Goal: Information Seeking & Learning: Learn about a topic

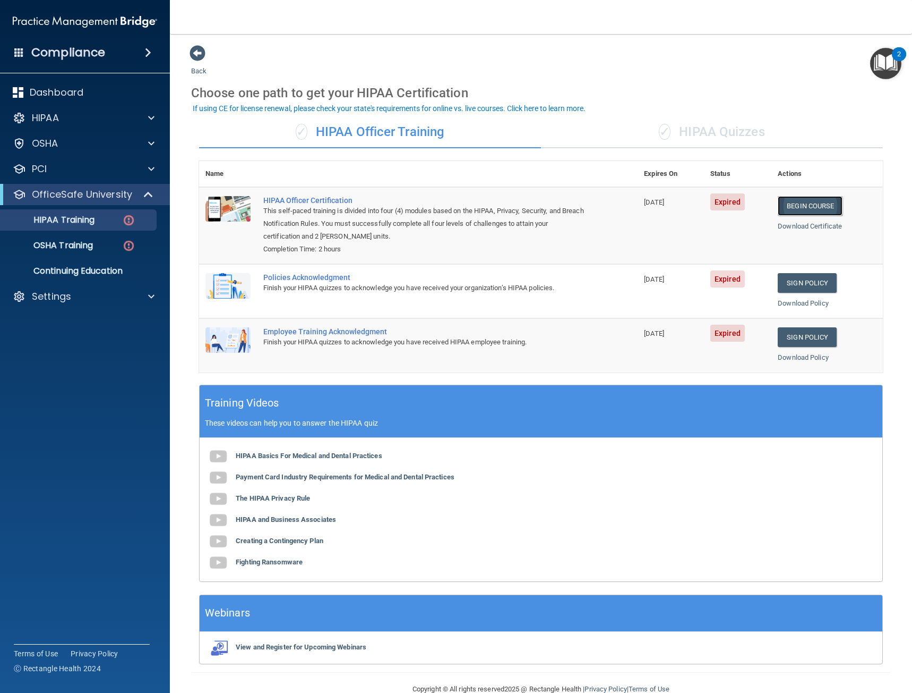
click at [791, 207] on link "Begin Course" at bounding box center [810, 206] width 65 height 20
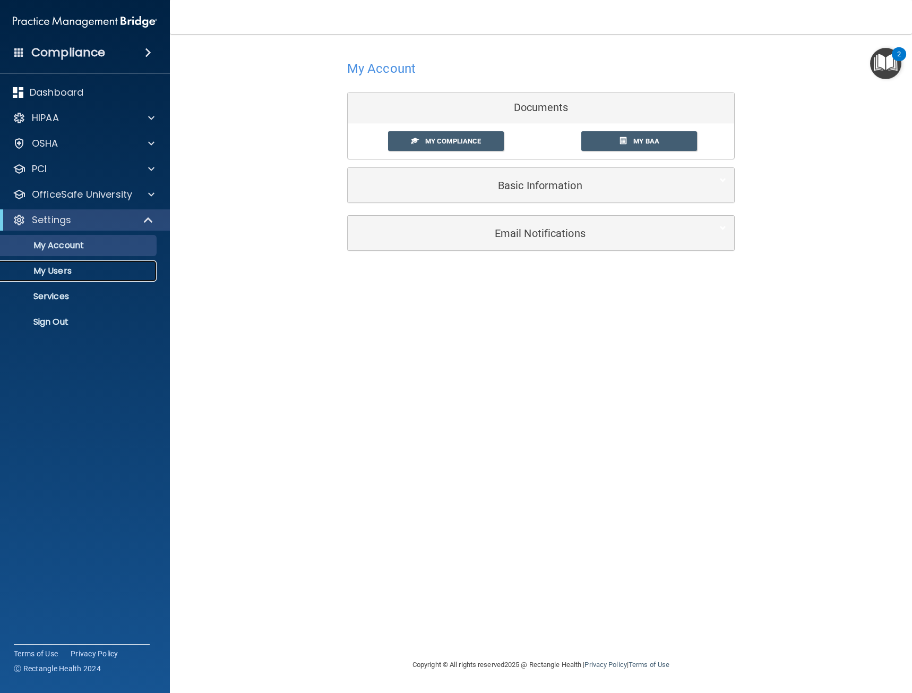
click at [42, 273] on p "My Users" at bounding box center [79, 271] width 145 height 11
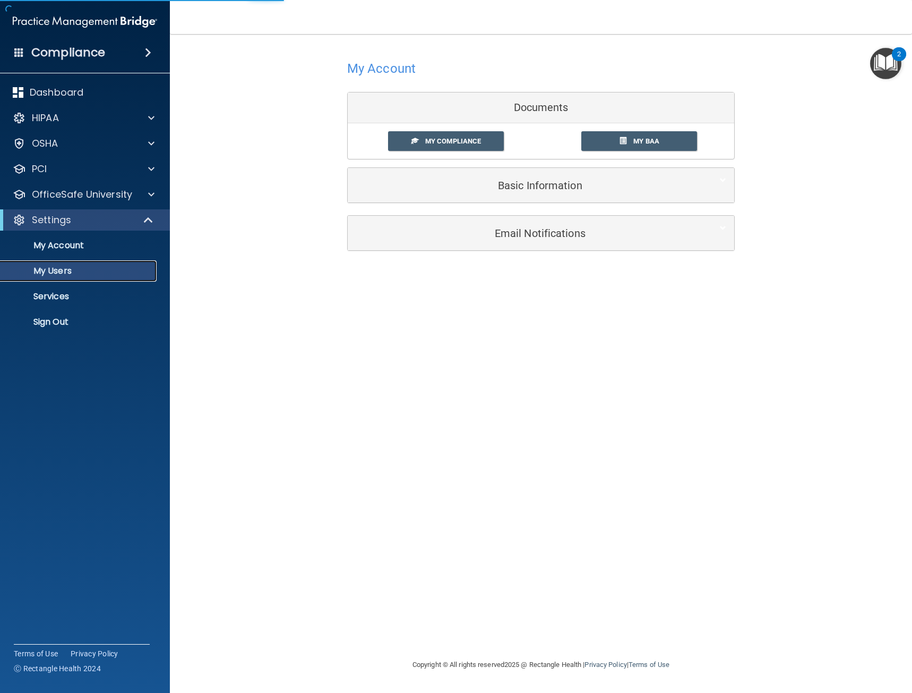
select select "20"
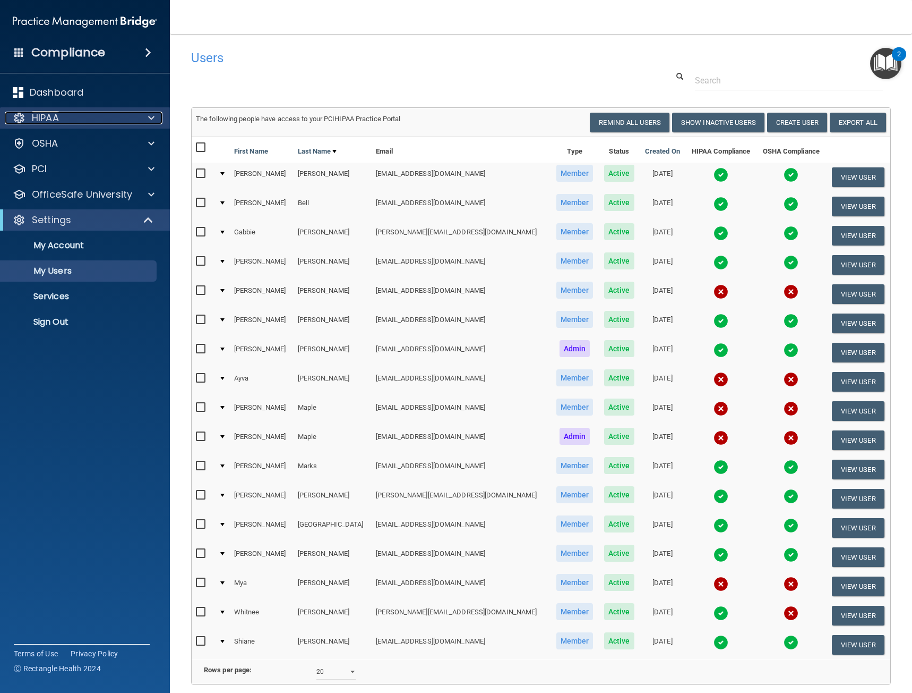
click at [65, 122] on div "HIPAA" at bounding box center [71, 118] width 132 height 13
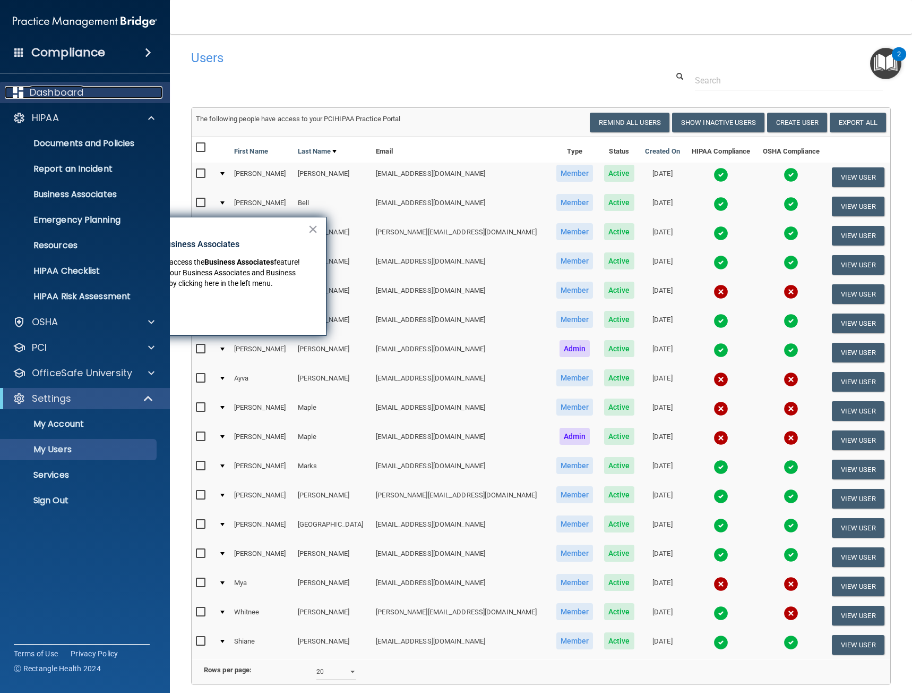
click at [63, 97] on p "Dashboard" at bounding box center [57, 92] width 54 height 13
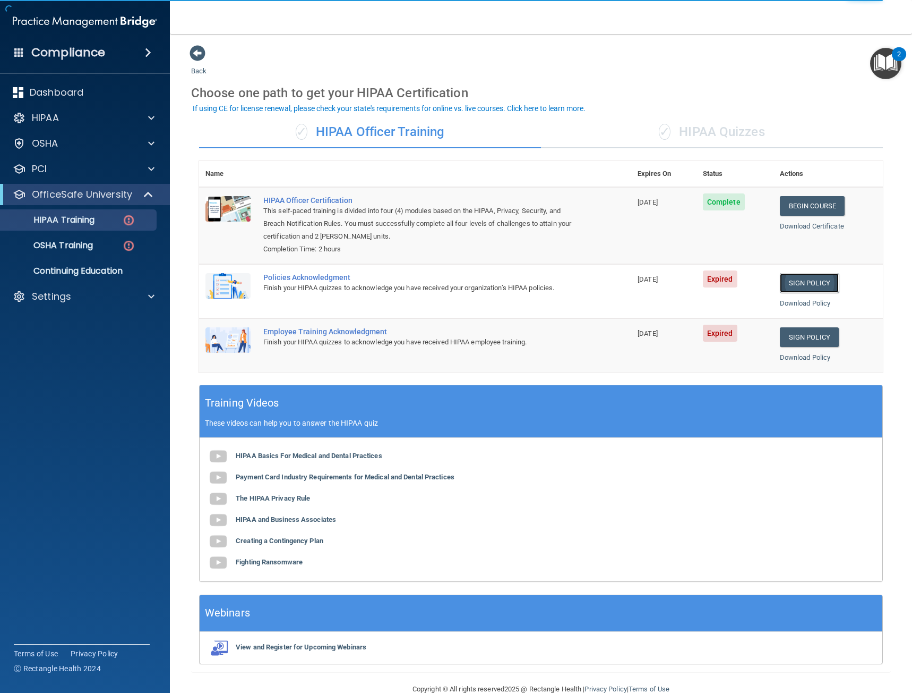
click at [802, 279] on link "Sign Policy" at bounding box center [809, 283] width 59 height 20
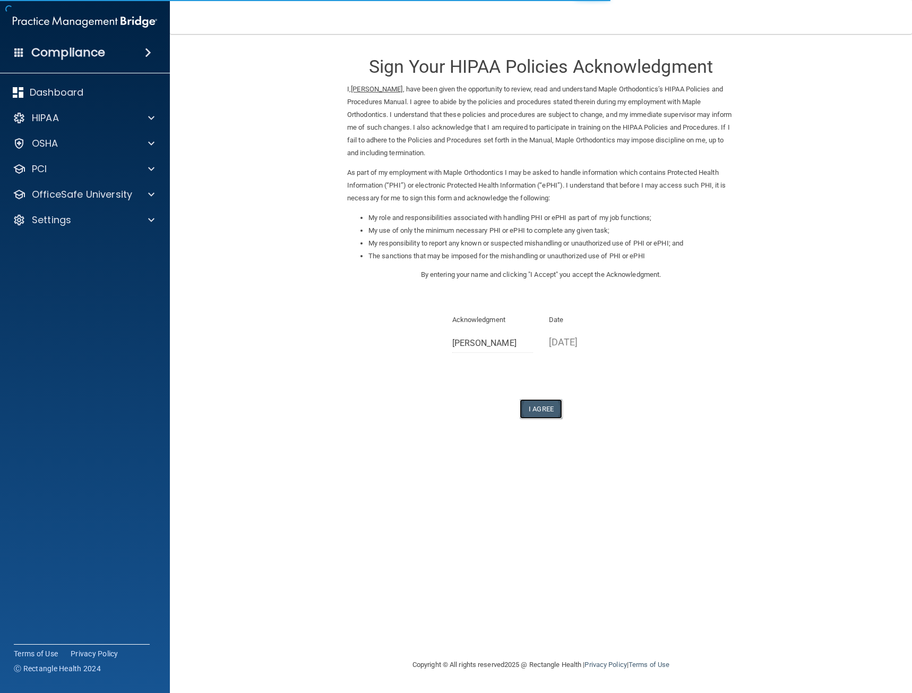
click at [545, 413] on button "I Agree" at bounding box center [541, 409] width 42 height 20
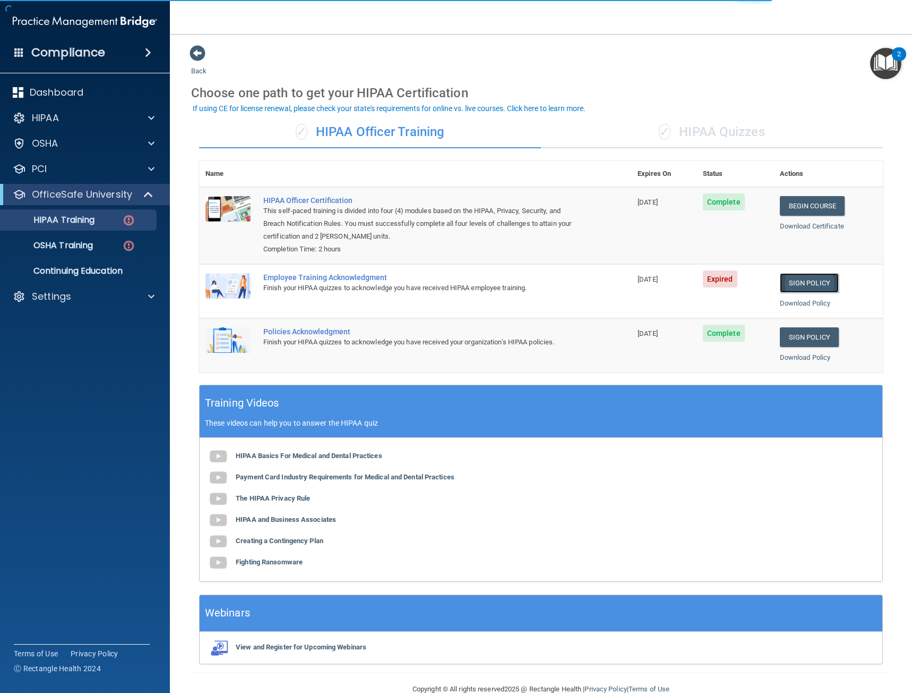
click at [793, 285] on link "Sign Policy" at bounding box center [809, 283] width 59 height 20
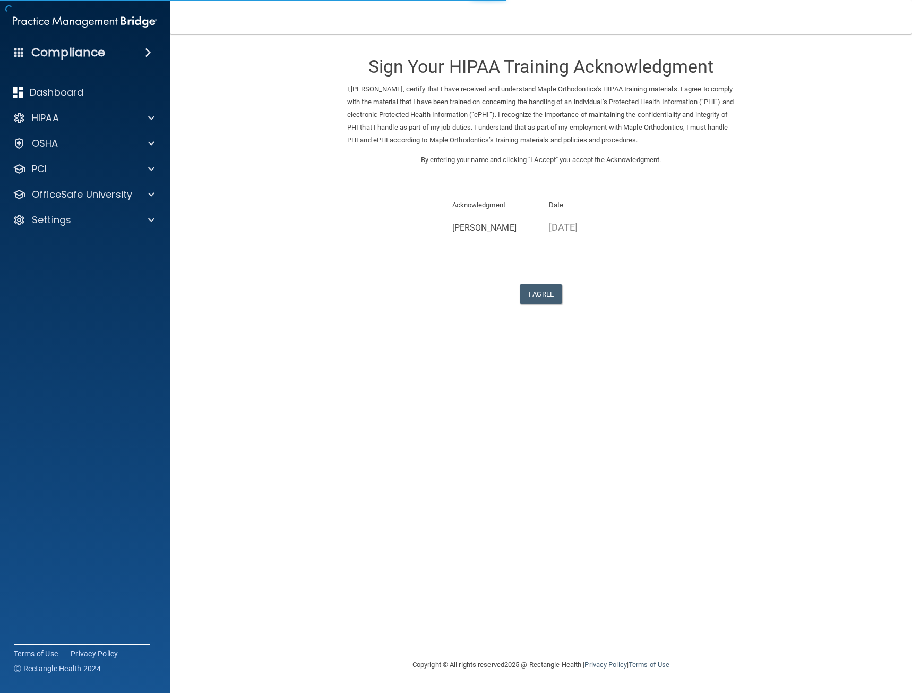
click at [541, 281] on div "Sign Your HIPAA Training Acknowledgment I, [PERSON_NAME] , certify that I have …" at bounding box center [541, 174] width 388 height 259
click at [548, 292] on button "I Agree" at bounding box center [541, 294] width 42 height 20
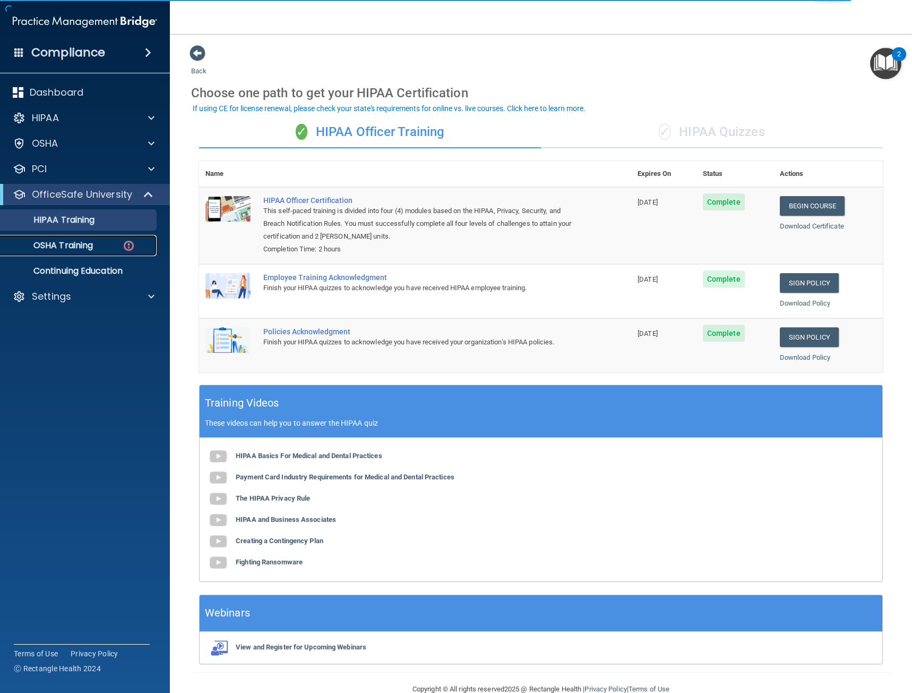
click at [78, 242] on p "OSHA Training" at bounding box center [50, 245] width 86 height 11
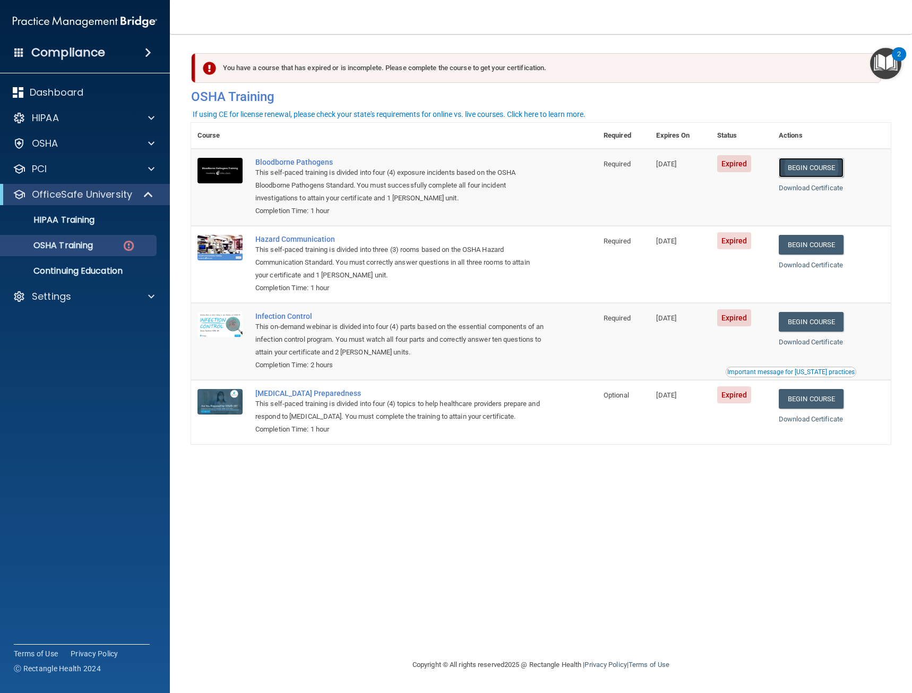
click at [804, 166] on link "Begin Course" at bounding box center [811, 168] width 65 height 20
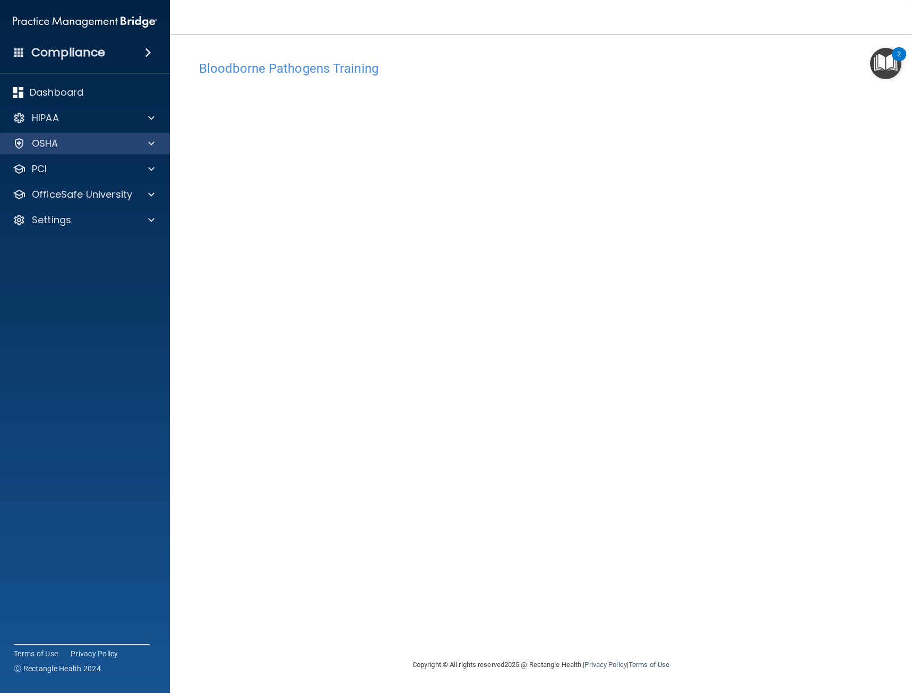
click at [72, 150] on div "OSHA" at bounding box center [85, 143] width 170 height 21
click at [131, 141] on div "OSHA" at bounding box center [71, 143] width 132 height 13
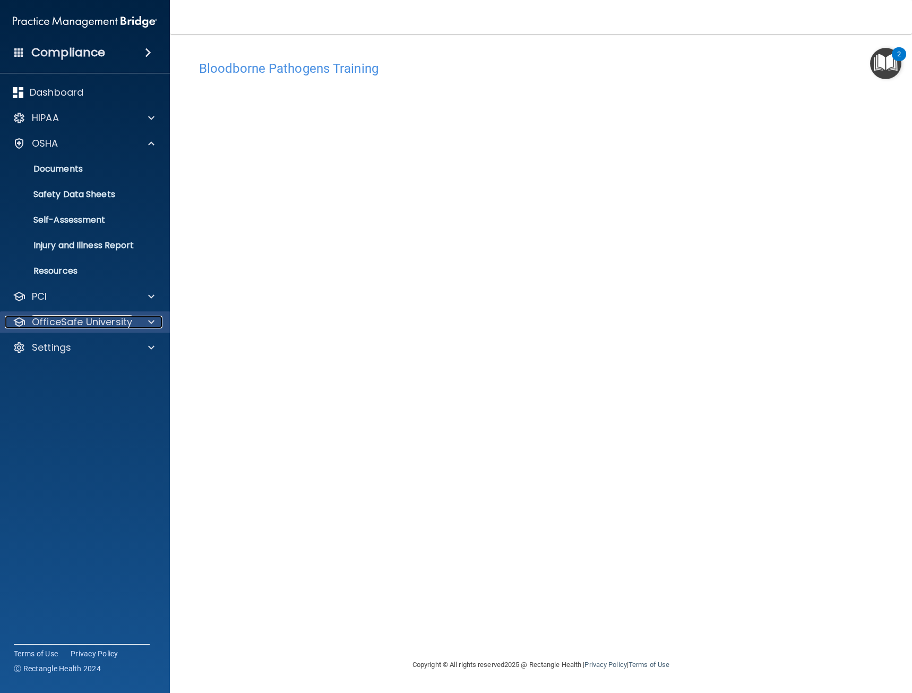
click at [114, 319] on p "OfficeSafe University" at bounding box center [82, 321] width 100 height 13
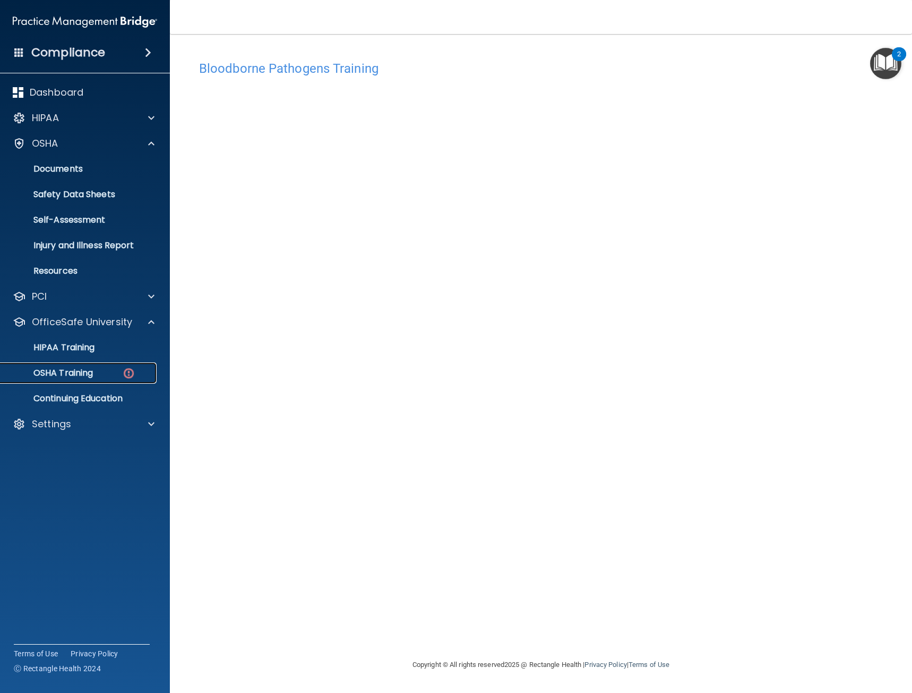
click at [106, 363] on link "OSHA Training" at bounding box center [72, 372] width 167 height 21
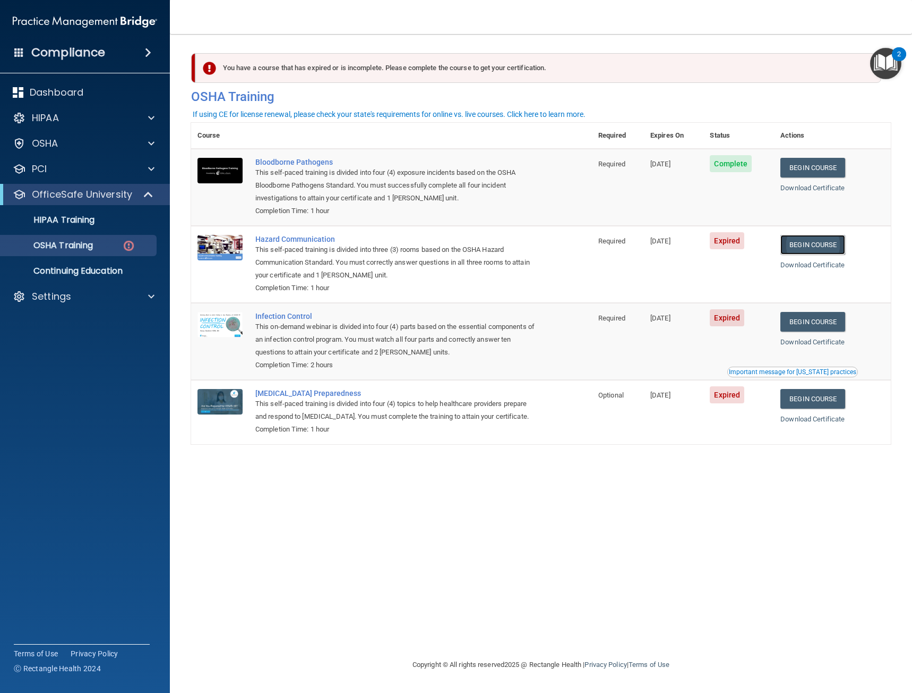
click at [804, 244] on link "Begin Course" at bounding box center [813, 245] width 65 height 20
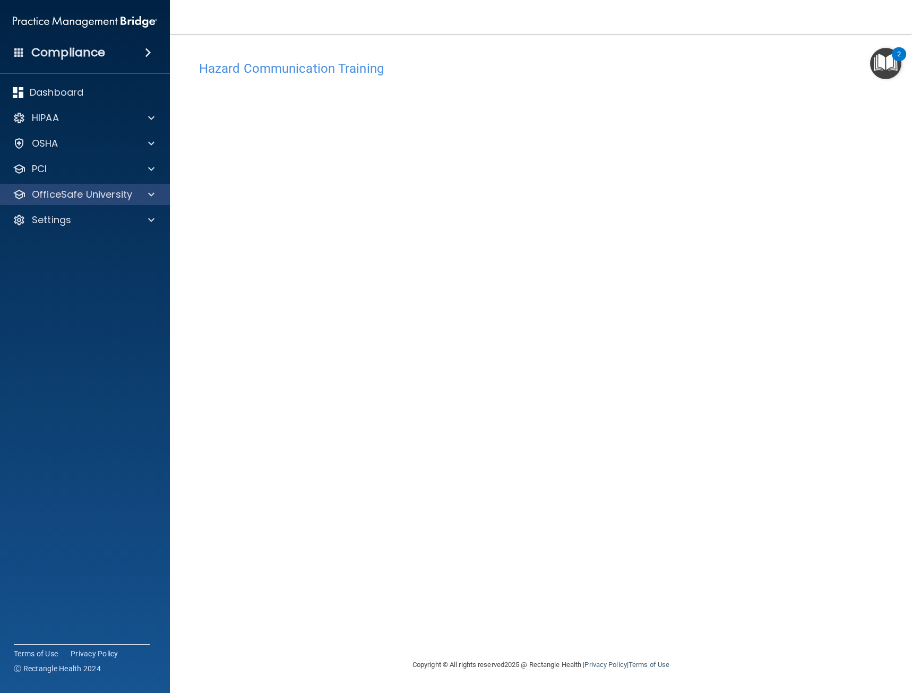
click at [69, 203] on div "OfficeSafe University" at bounding box center [85, 194] width 170 height 21
click at [152, 201] on div "OfficeSafe University" at bounding box center [85, 194] width 170 height 21
click at [159, 196] on div at bounding box center [149, 194] width 27 height 13
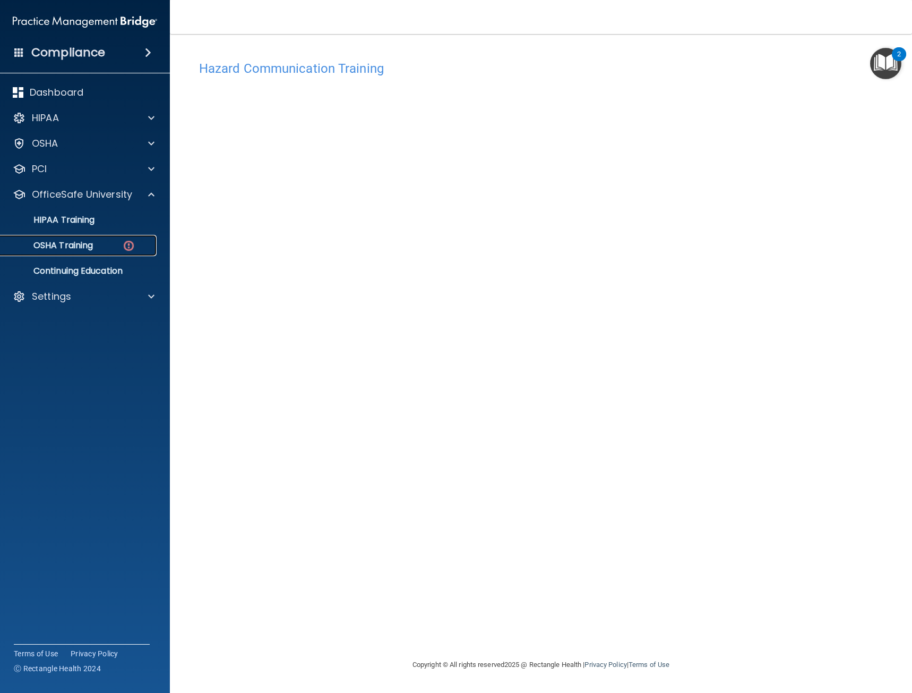
click at [117, 236] on link "OSHA Training" at bounding box center [72, 245] width 167 height 21
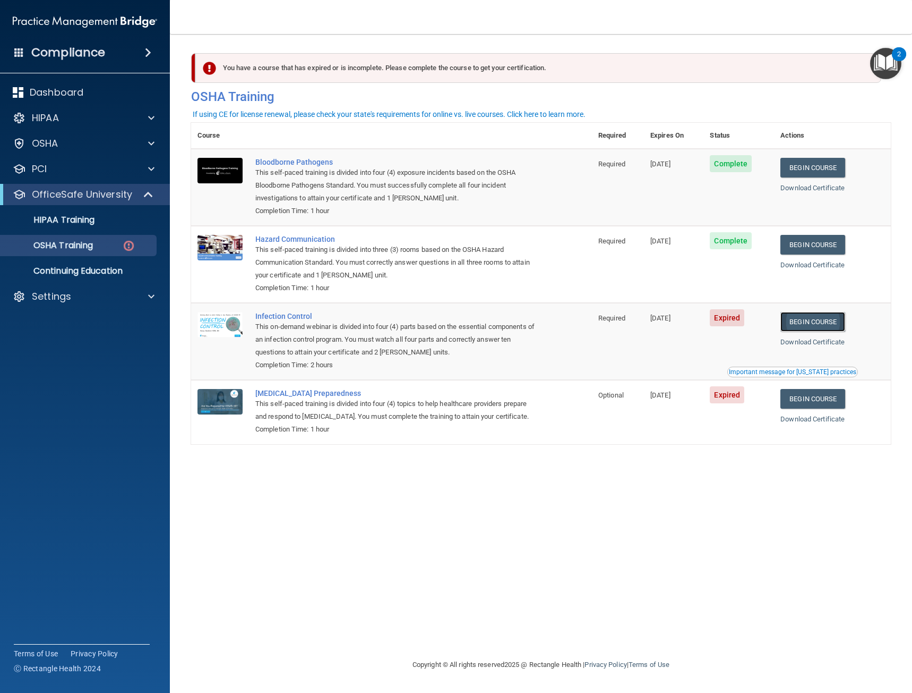
click at [806, 323] on link "Begin Course" at bounding box center [813, 322] width 65 height 20
click at [107, 244] on div "OSHA Training" at bounding box center [79, 245] width 145 height 11
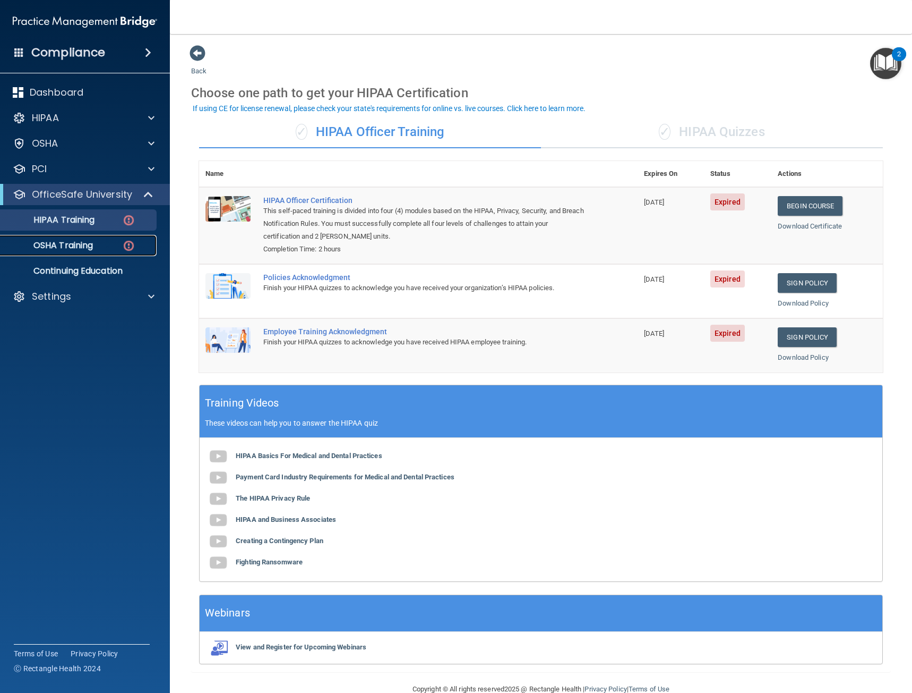
click at [94, 235] on link "OSHA Training" at bounding box center [72, 245] width 167 height 21
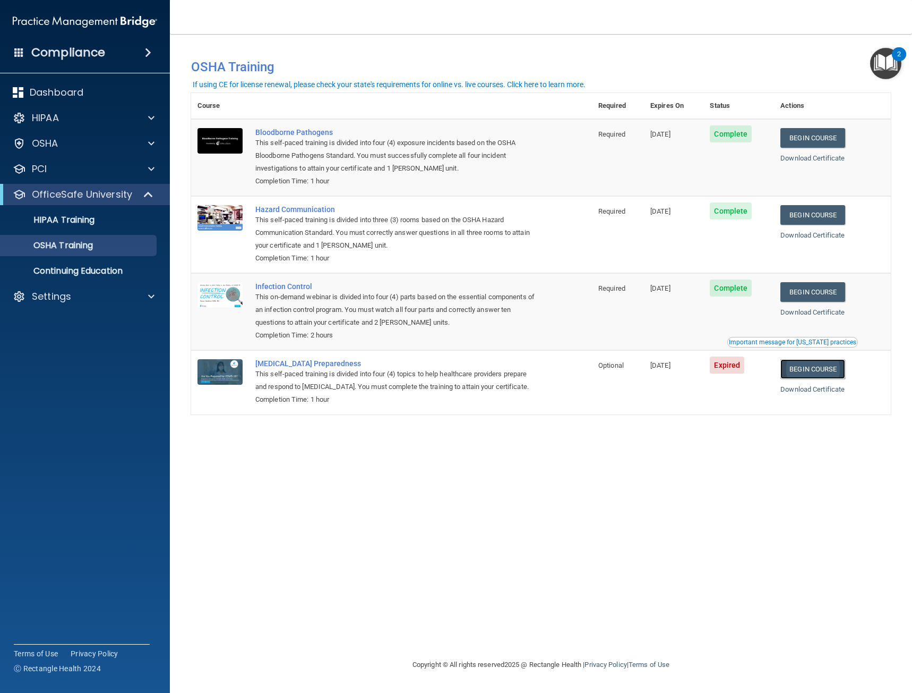
click at [827, 370] on link "Begin Course" at bounding box center [813, 369] width 65 height 20
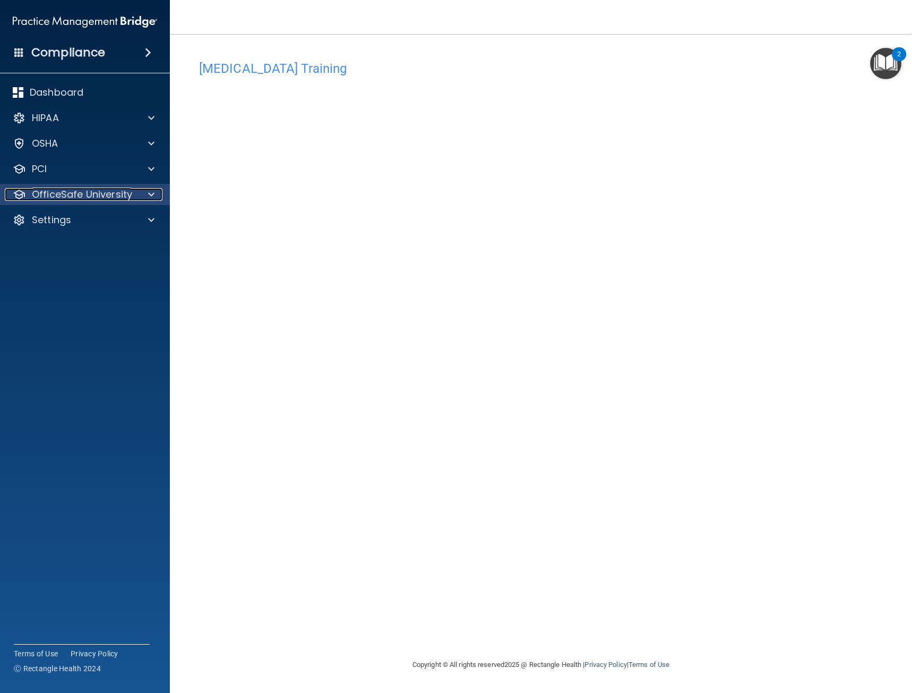
click at [46, 199] on p "OfficeSafe University" at bounding box center [82, 194] width 100 height 13
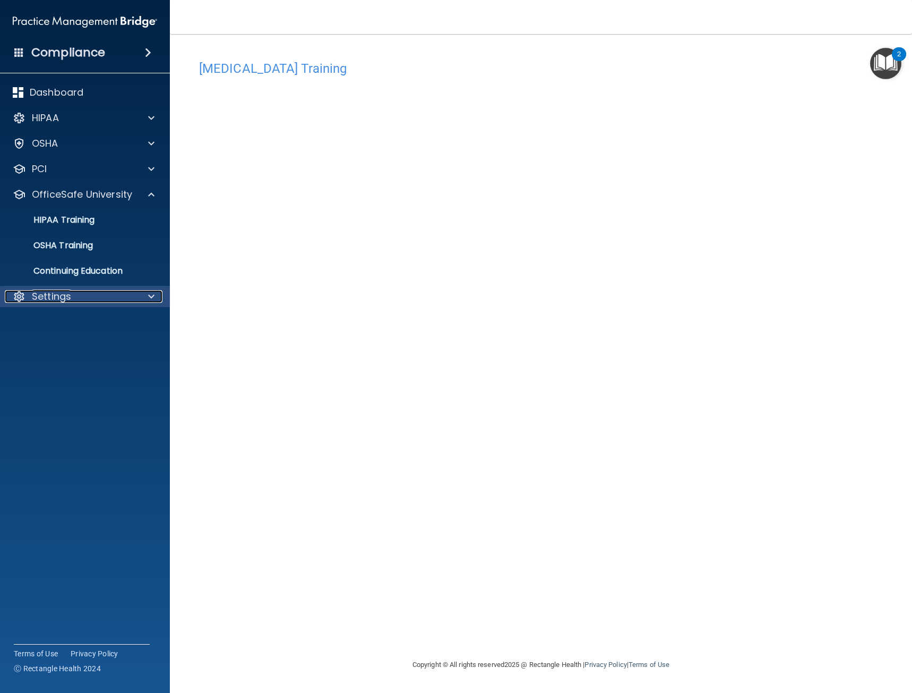
click at [57, 296] on p "Settings" at bounding box center [51, 296] width 39 height 13
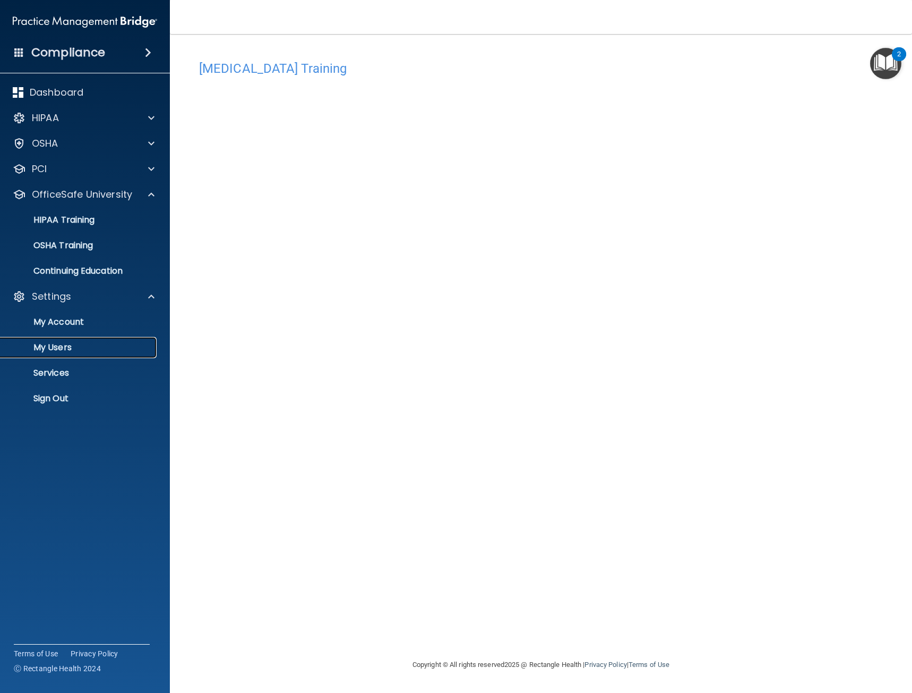
click at [63, 342] on p "My Users" at bounding box center [79, 347] width 145 height 11
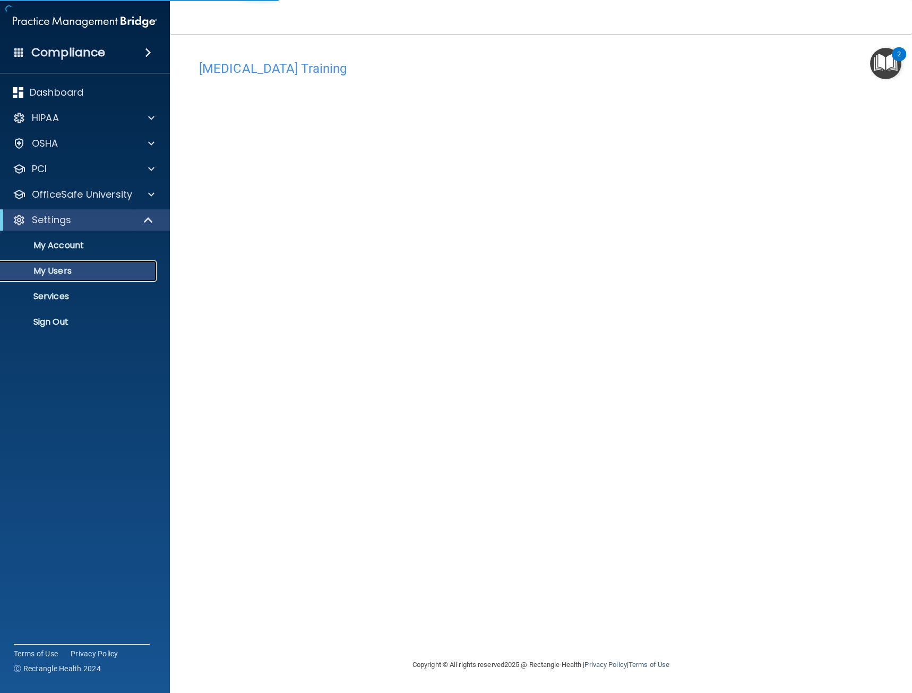
select select "20"
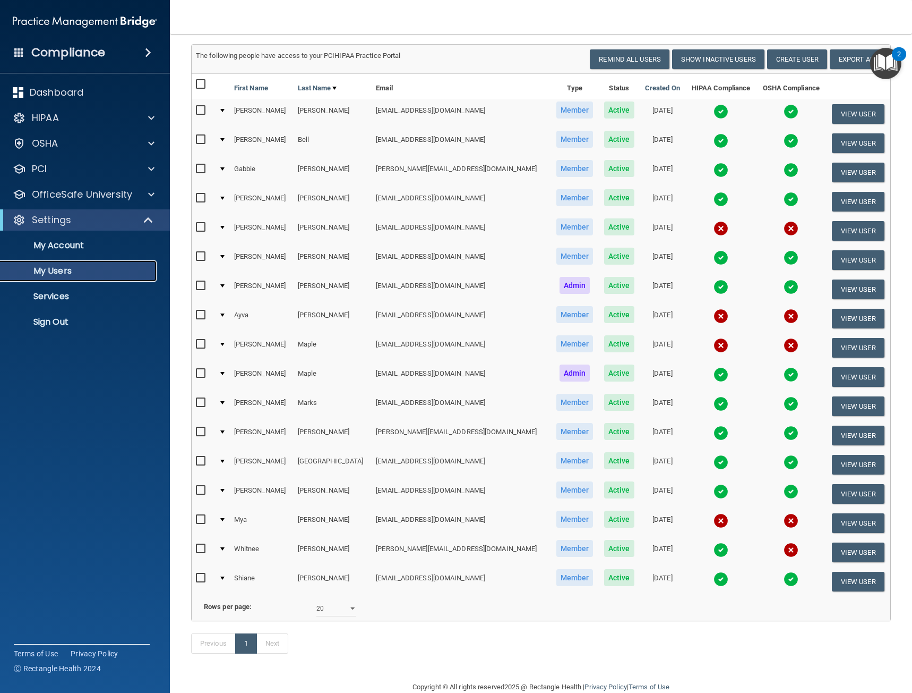
scroll to position [46, 0]
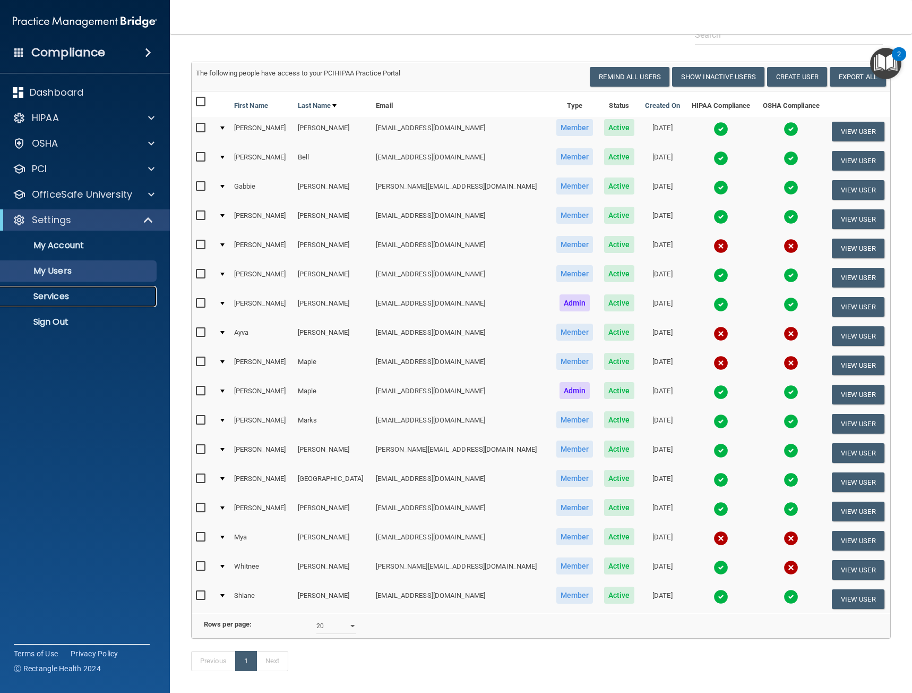
click at [66, 294] on p "Services" at bounding box center [79, 296] width 145 height 11
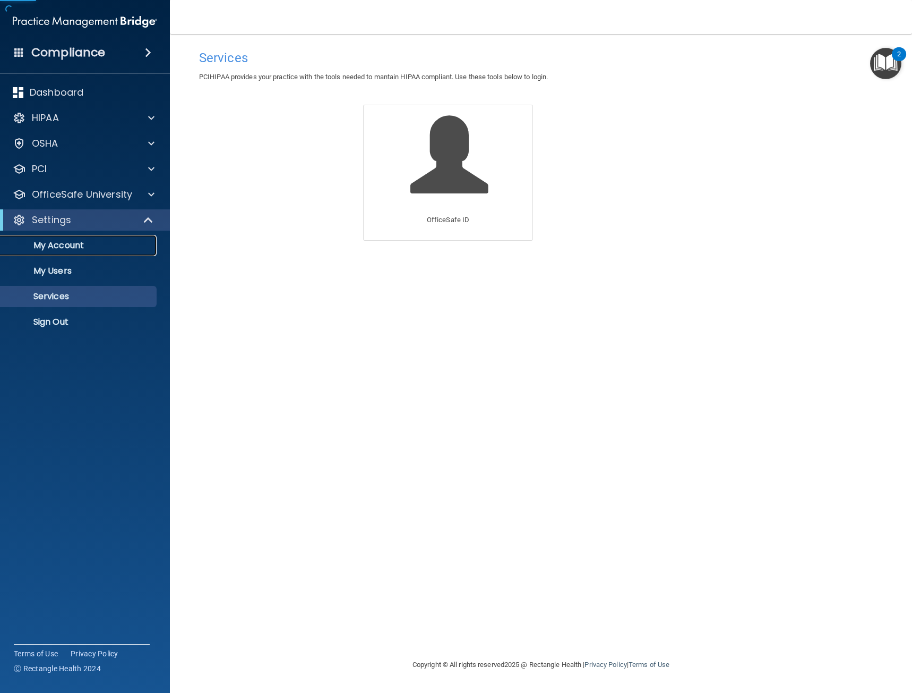
click at [72, 247] on p "My Account" at bounding box center [79, 245] width 145 height 11
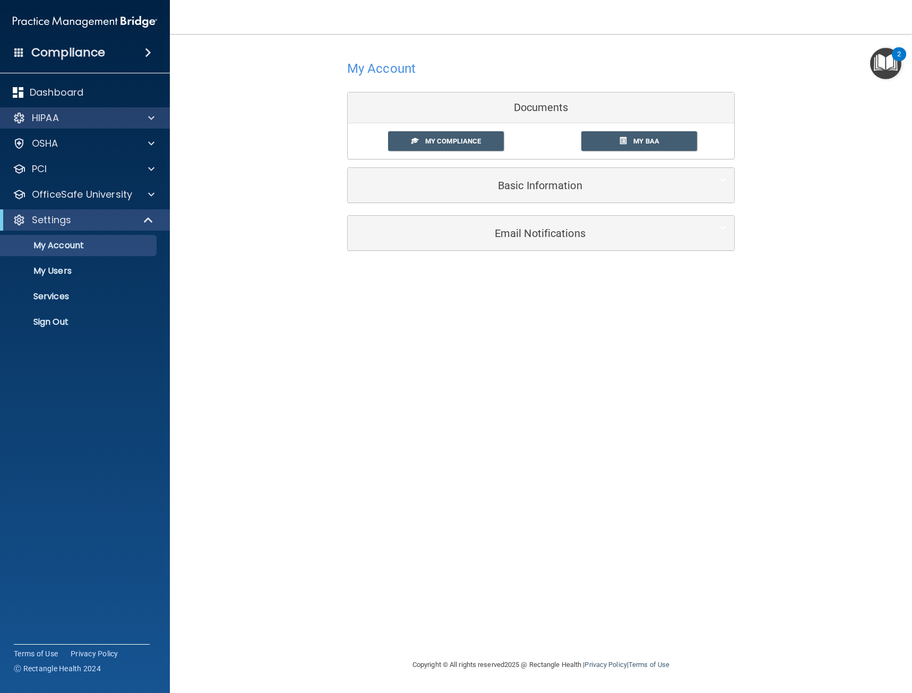
click at [53, 125] on div "HIPAA" at bounding box center [85, 117] width 170 height 21
click at [22, 49] on span at bounding box center [19, 52] width 10 height 10
